Goal: Check status: Check status

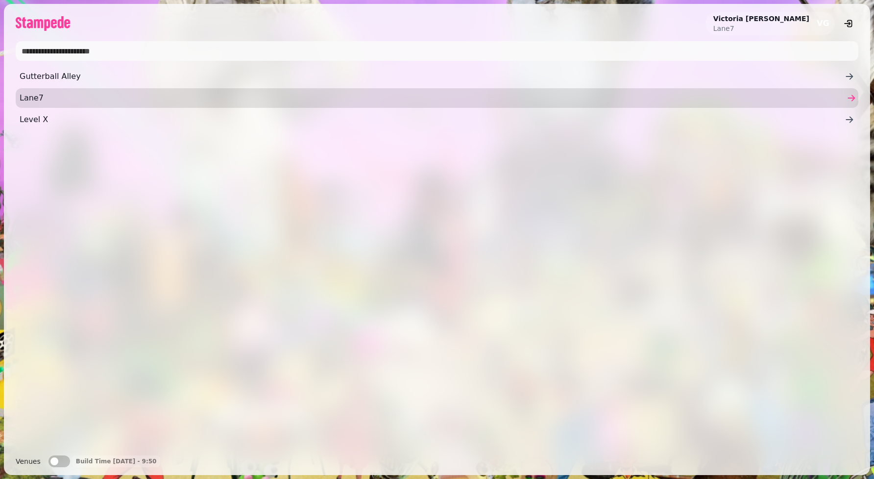
click at [44, 93] on span "Lane7" at bounding box center [432, 98] width 825 height 12
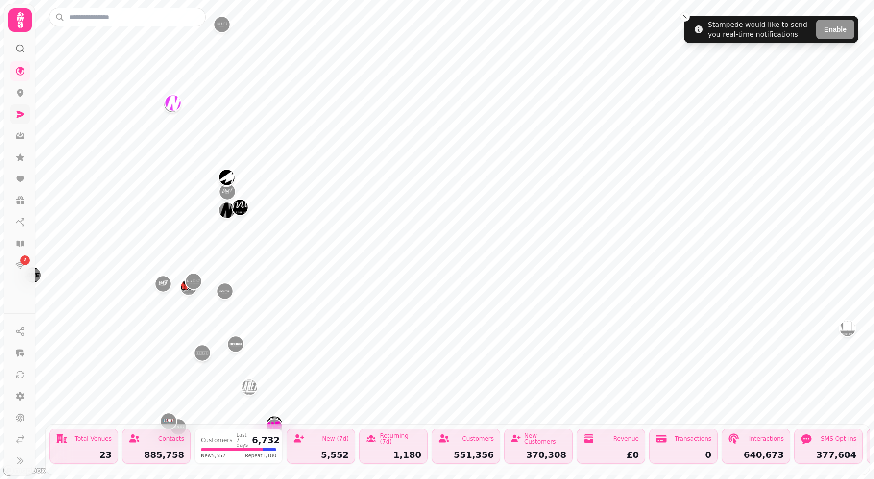
click at [28, 115] on link at bounding box center [20, 114] width 20 height 20
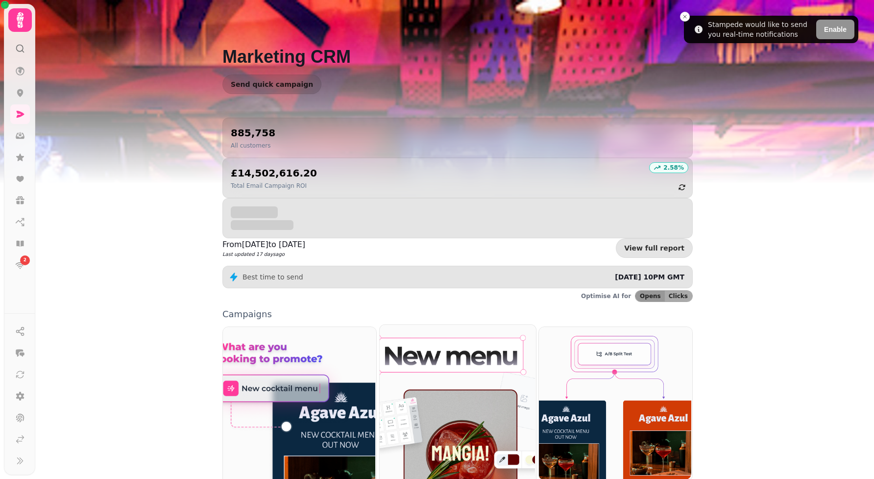
click at [474, 418] on link "Email" at bounding box center [457, 438] width 157 height 229
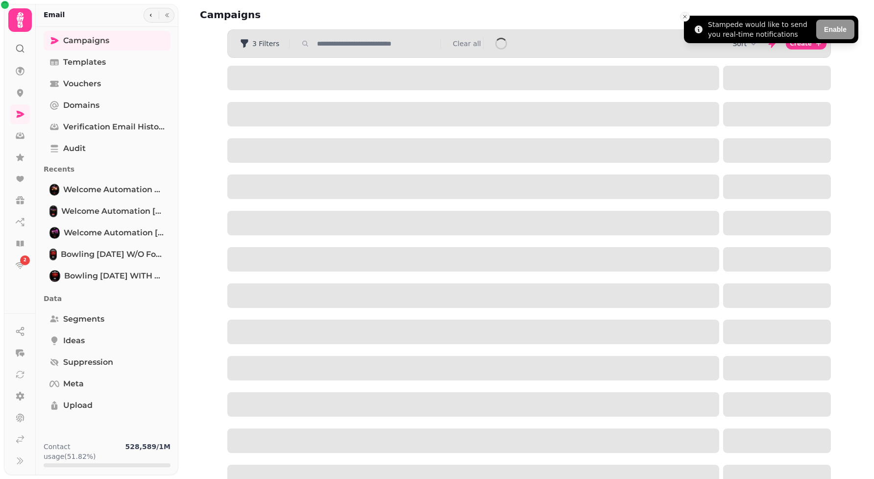
click at [683, 16] on icon "Close toast" at bounding box center [685, 17] width 6 height 6
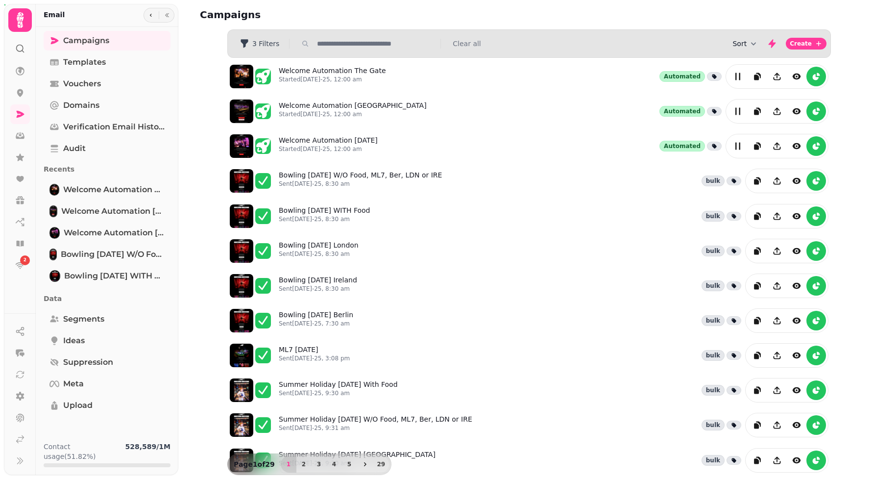
click at [747, 40] on button "Sort" at bounding box center [745, 44] width 26 height 10
click at [725, 84] on span "Created At" at bounding box center [736, 81] width 37 height 10
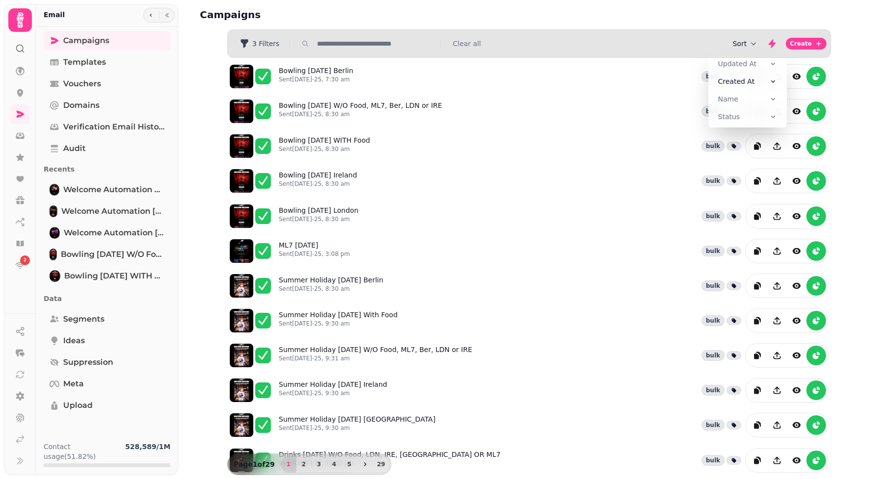
click at [740, 44] on button "Sort" at bounding box center [745, 44] width 26 height 10
click at [692, 6] on div "Campaigns Filters 3 Filters Clear all Sort Create Bowling 16th August Berlin Se…" at bounding box center [525, 239] width 695 height 479
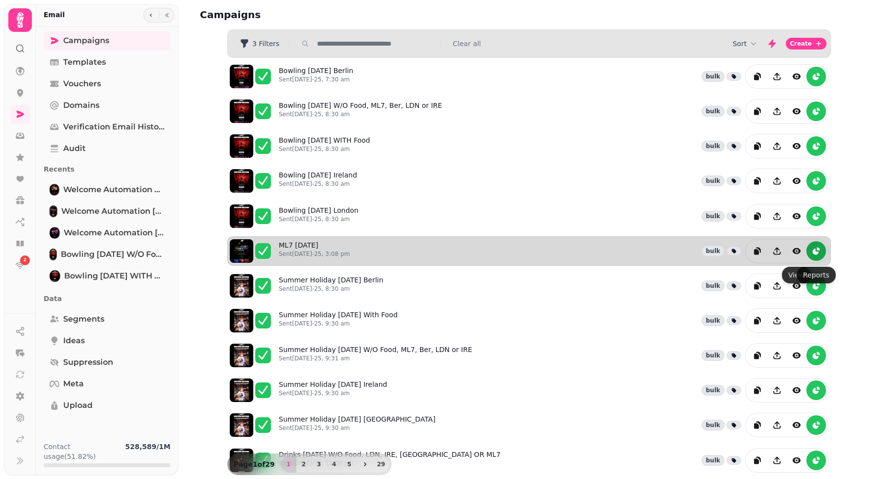
click at [820, 255] on icon "reports" at bounding box center [816, 251] width 10 height 10
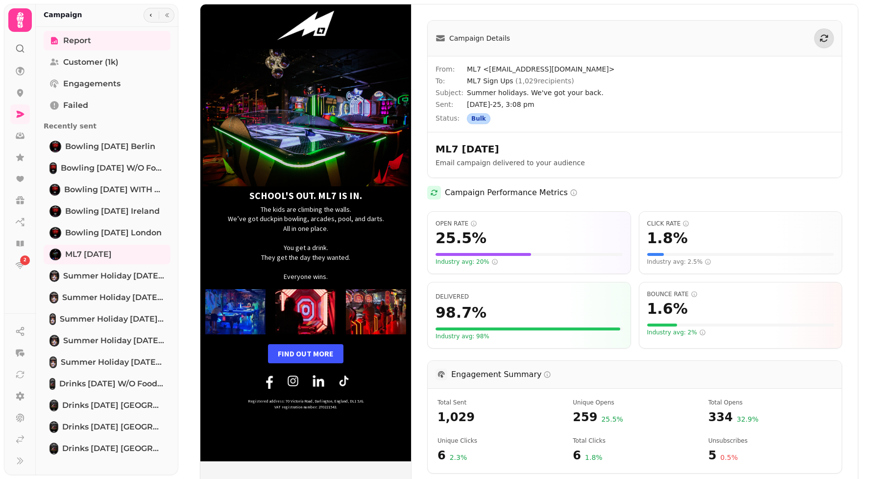
click at [144, 13] on div at bounding box center [159, 15] width 31 height 15
click at [145, 14] on button "button" at bounding box center [151, 15] width 12 height 12
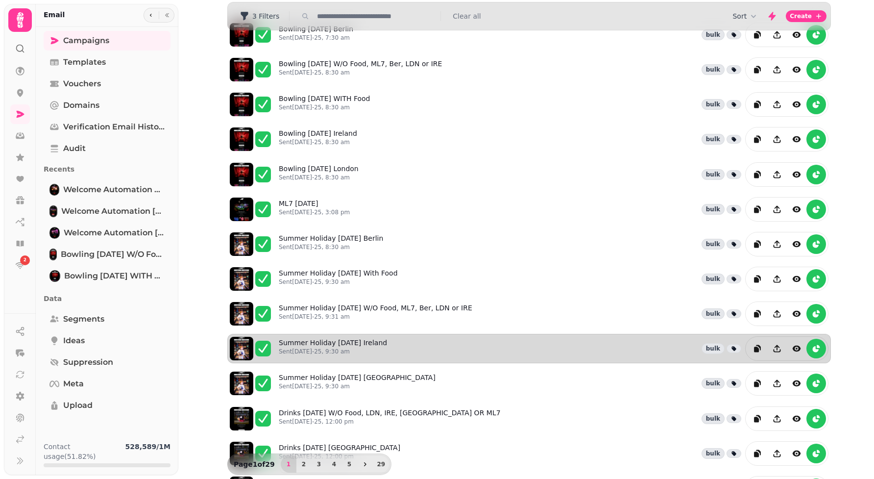
scroll to position [44, 0]
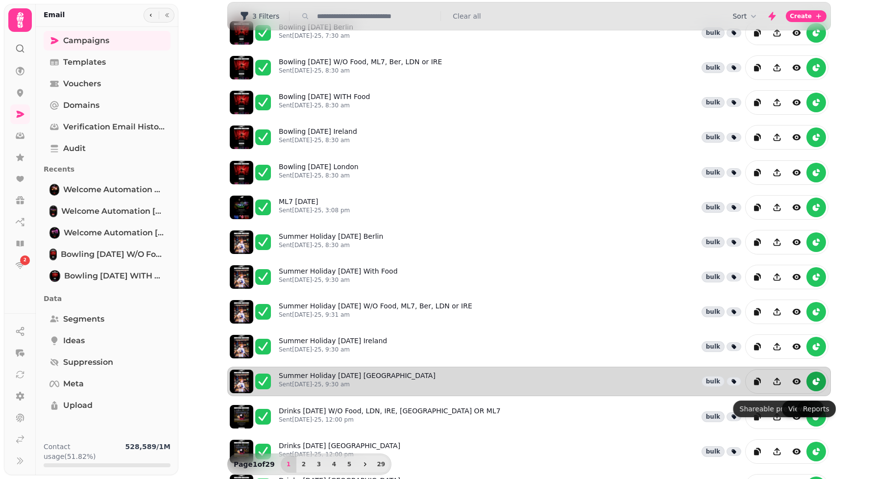
click at [819, 383] on button "reports" at bounding box center [816, 381] width 20 height 20
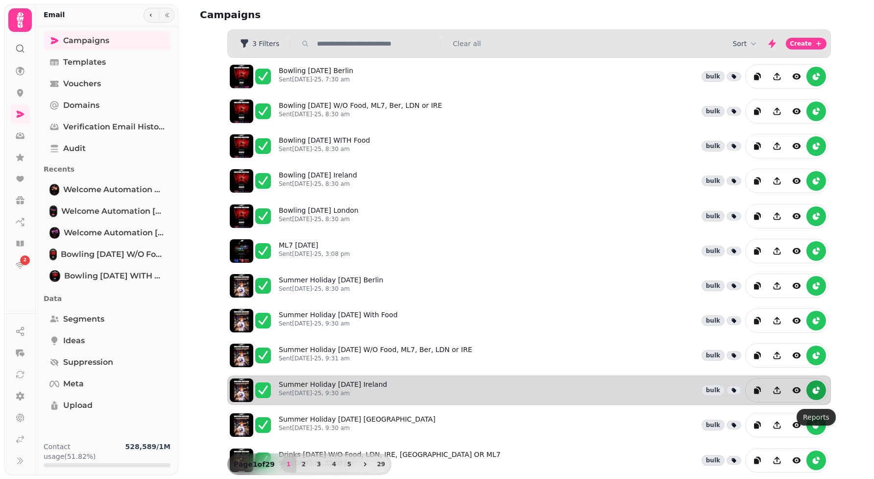
click at [819, 395] on icon "reports" at bounding box center [816, 390] width 10 height 10
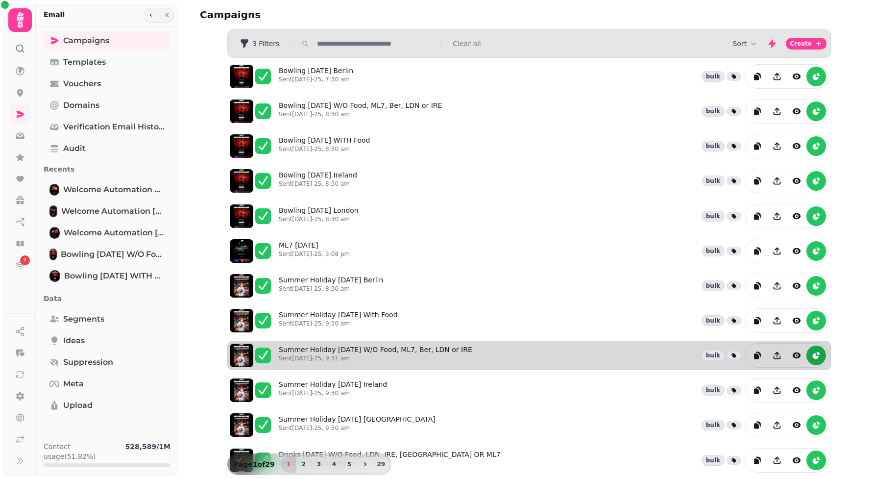
click at [812, 359] on icon "reports" at bounding box center [816, 355] width 10 height 10
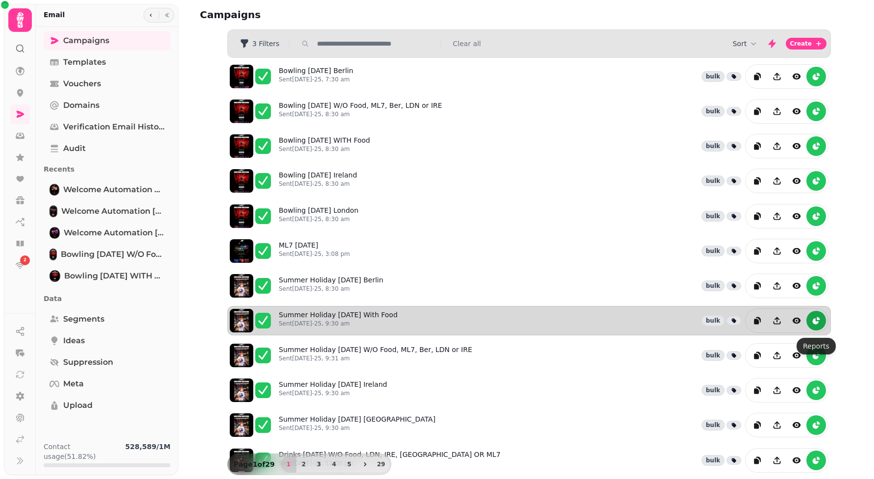
click at [816, 325] on icon "reports" at bounding box center [816, 320] width 10 height 10
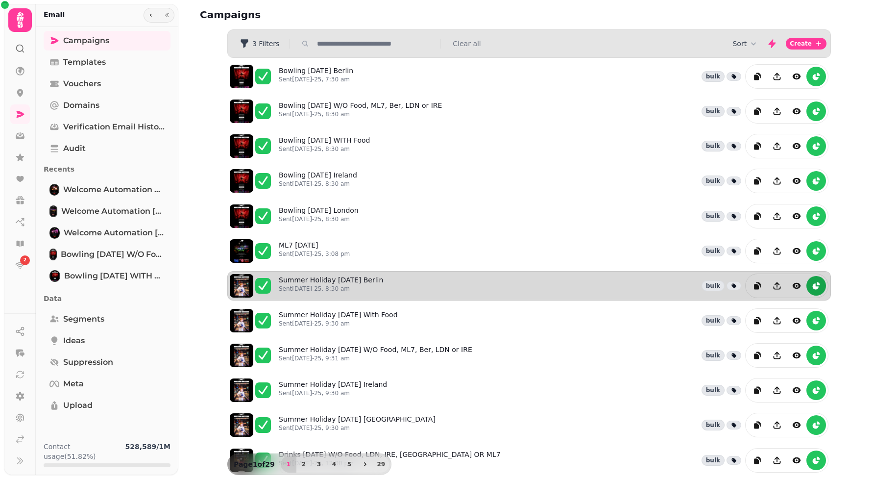
click at [819, 290] on icon "reports" at bounding box center [816, 286] width 10 height 10
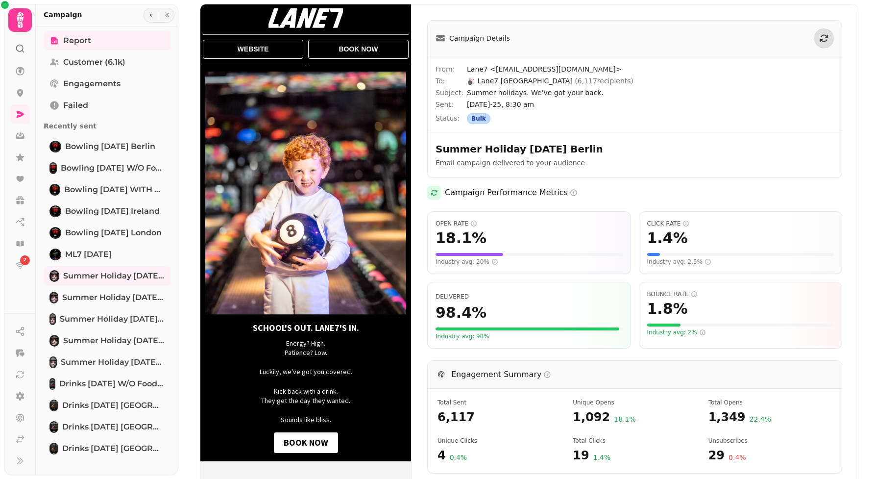
click at [151, 15] on icon "button" at bounding box center [151, 15] width 6 height 6
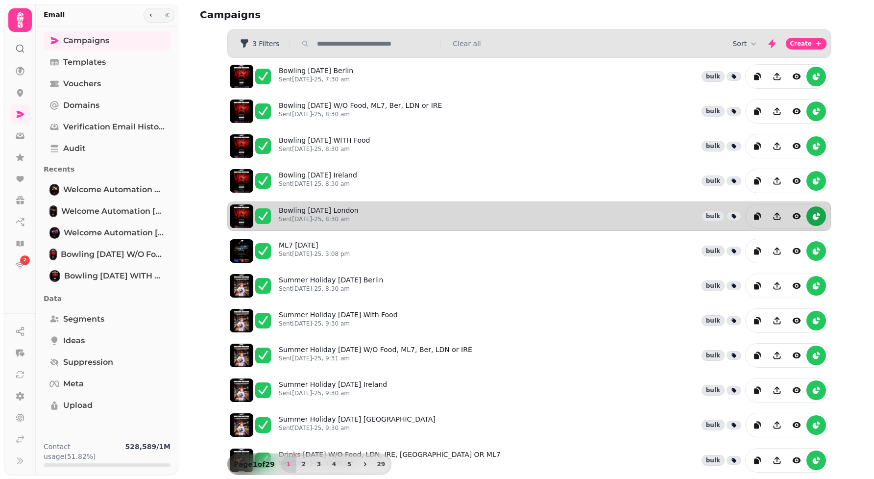
click at [818, 220] on icon "reports" at bounding box center [816, 216] width 10 height 10
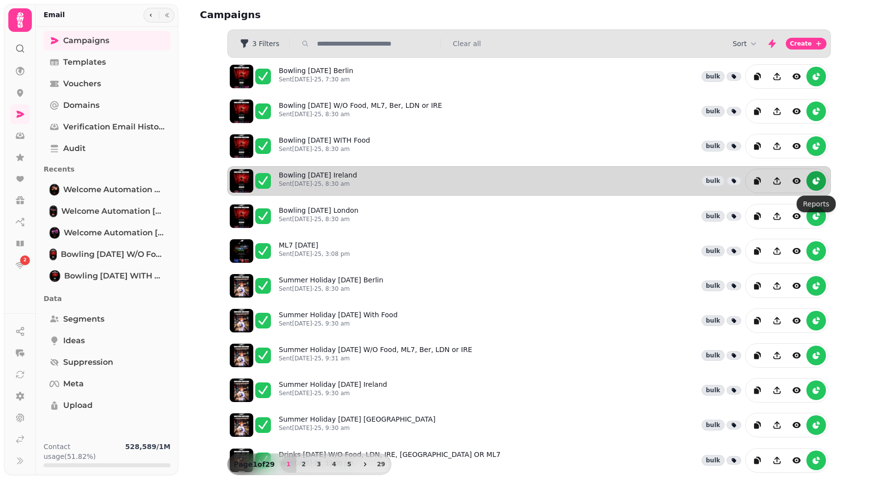
click at [823, 185] on button "reports" at bounding box center [816, 181] width 20 height 20
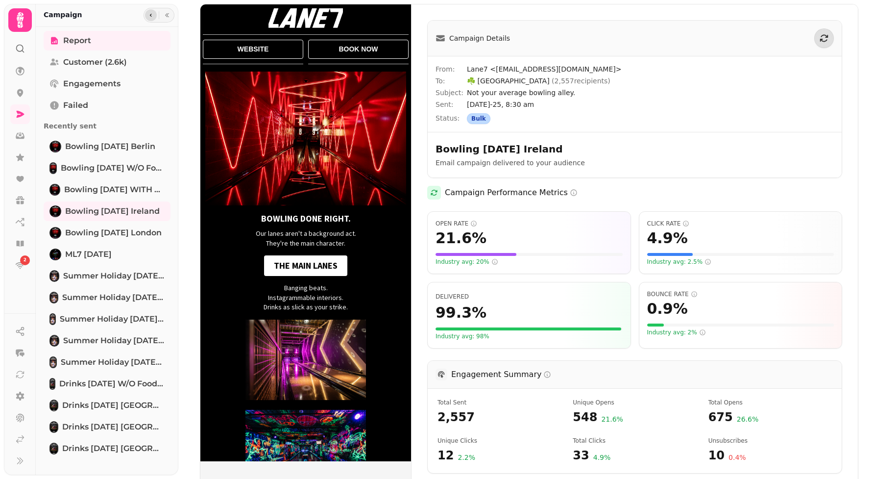
click at [147, 13] on button "button" at bounding box center [151, 15] width 12 height 12
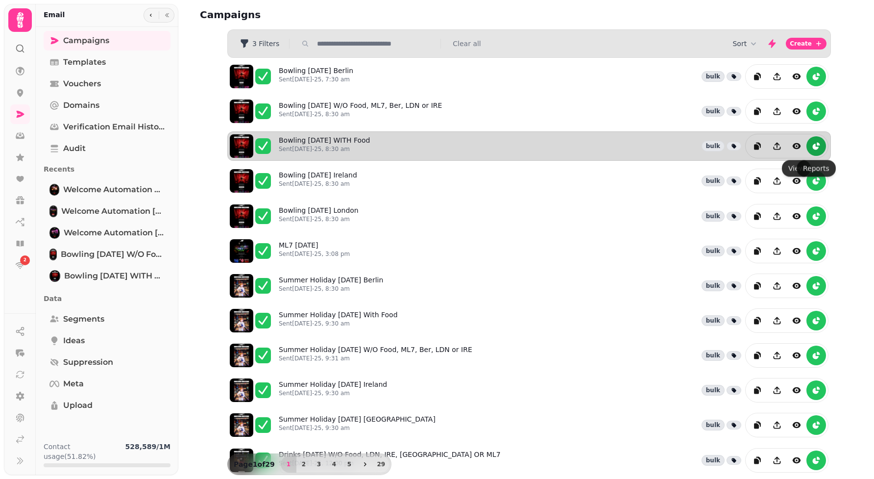
click at [814, 148] on icon "reports" at bounding box center [816, 147] width 6 height 6
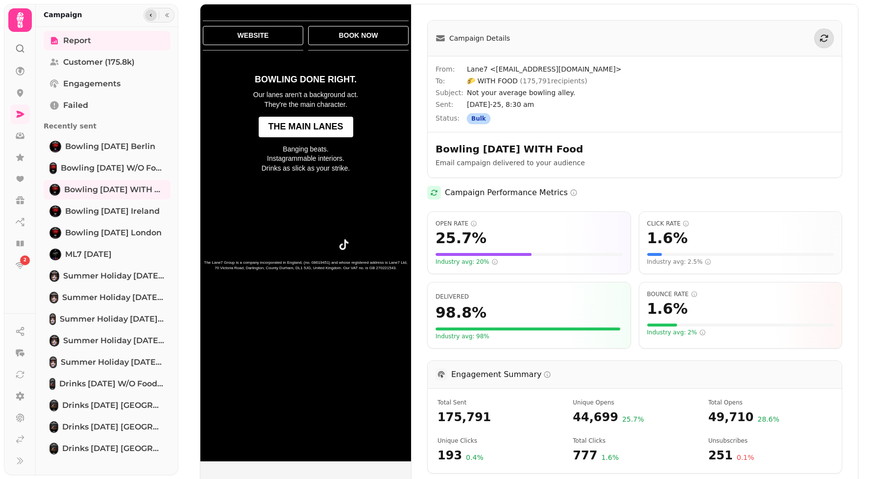
click at [147, 10] on button "button" at bounding box center [151, 15] width 12 height 12
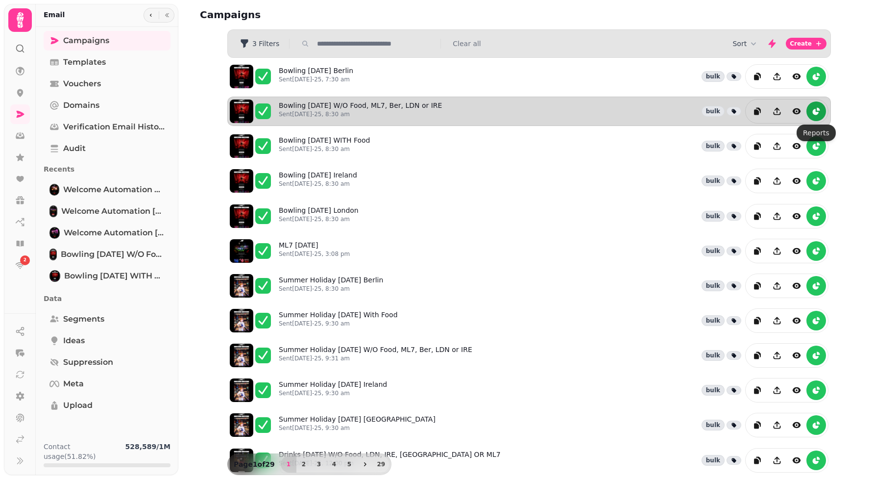
click at [817, 119] on button "reports" at bounding box center [816, 111] width 20 height 20
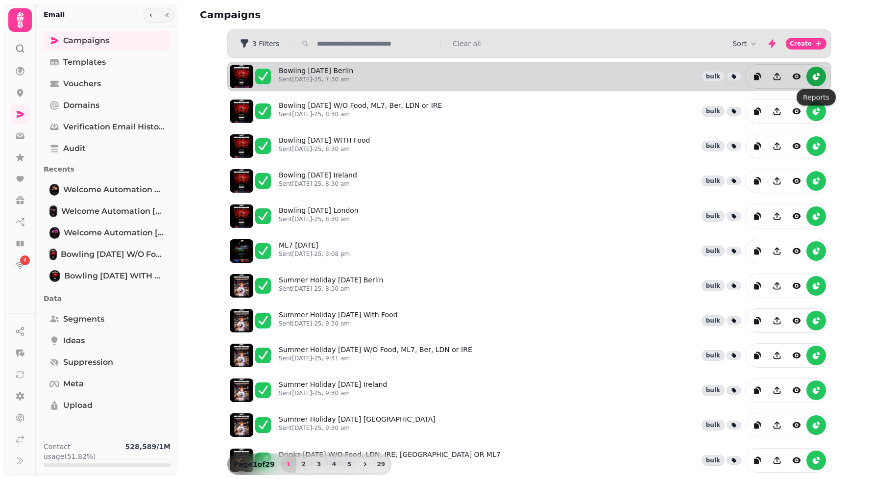
click at [819, 78] on icon "reports" at bounding box center [816, 77] width 10 height 10
